Goal: Navigation & Orientation: Find specific page/section

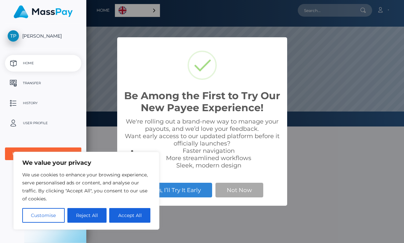
scroll to position [126, 318]
click at [133, 214] on button "Accept All" at bounding box center [129, 215] width 41 height 15
checkbox input "true"
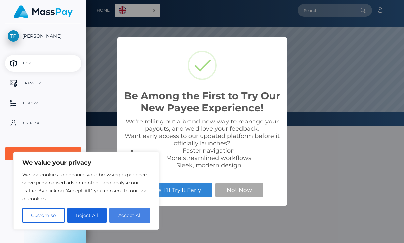
checkbox input "true"
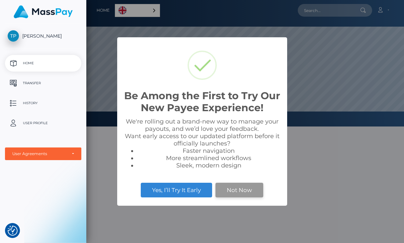
click at [240, 189] on button "Not Now" at bounding box center [240, 189] width 48 height 15
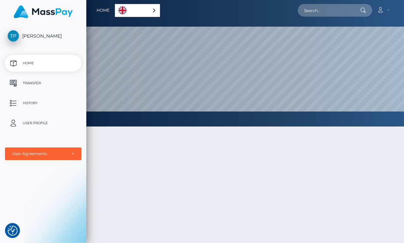
click at [42, 65] on p "Home" at bounding box center [43, 63] width 71 height 10
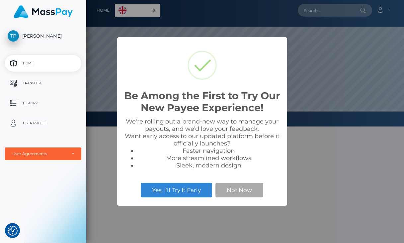
checkbox input "true"
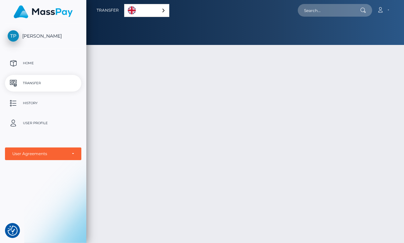
checkbox input "true"
